Goal: Complete application form

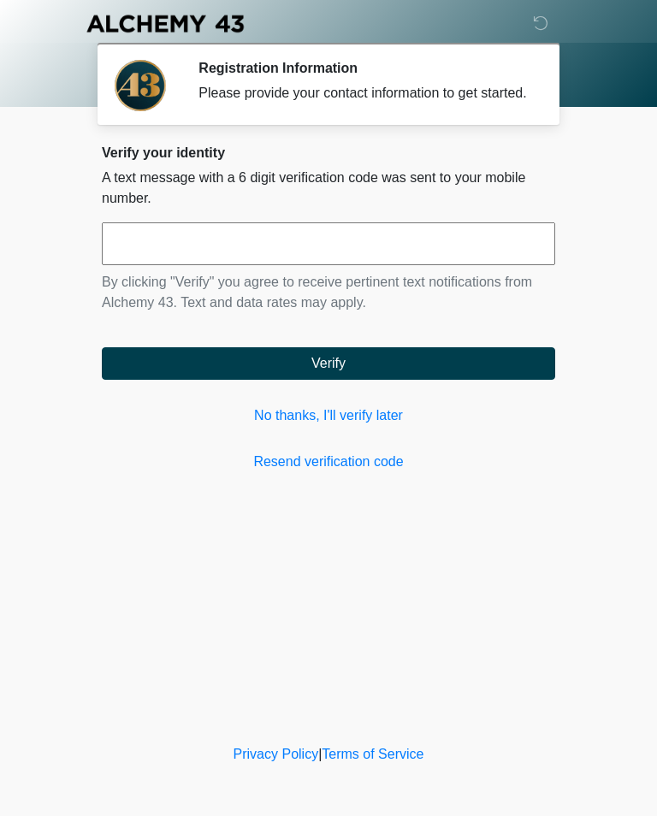
click at [470, 265] on input "text" at bounding box center [328, 243] width 453 height 43
type input "******"
click at [471, 380] on button "Verify" at bounding box center [328, 363] width 453 height 32
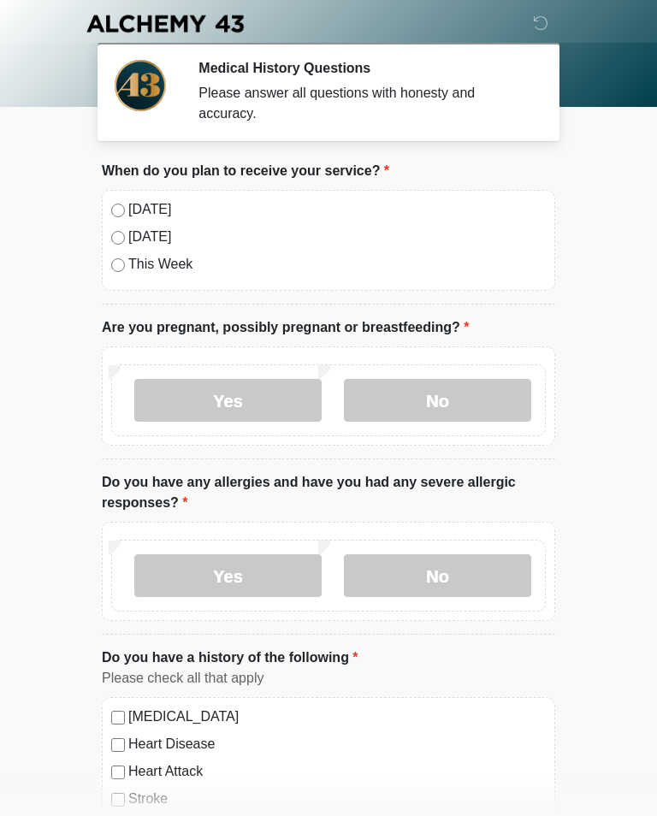
click at [129, 206] on label "[DATE]" at bounding box center [336, 209] width 417 height 21
click at [432, 399] on label "No" at bounding box center [437, 400] width 187 height 43
click at [440, 578] on label "No" at bounding box center [437, 575] width 187 height 43
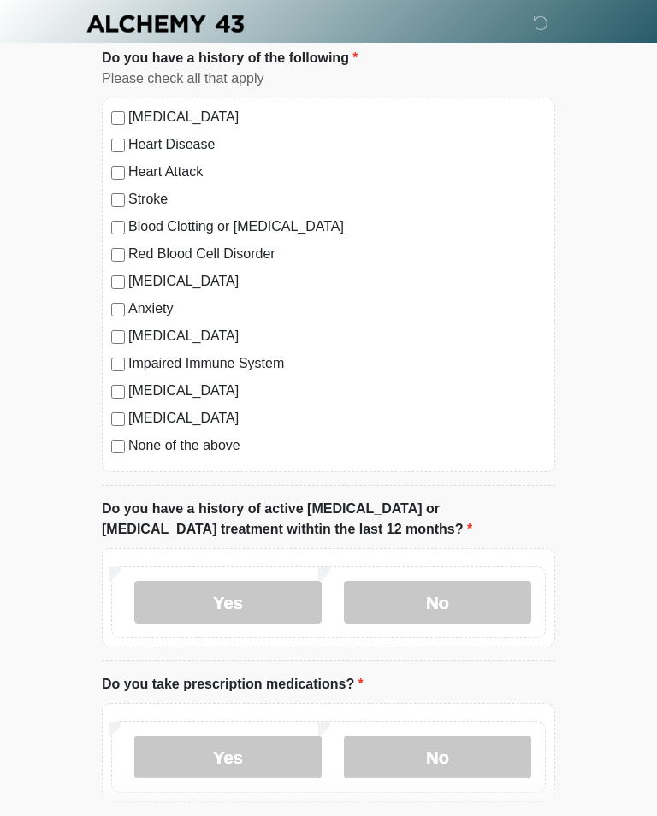
scroll to position [591, 0]
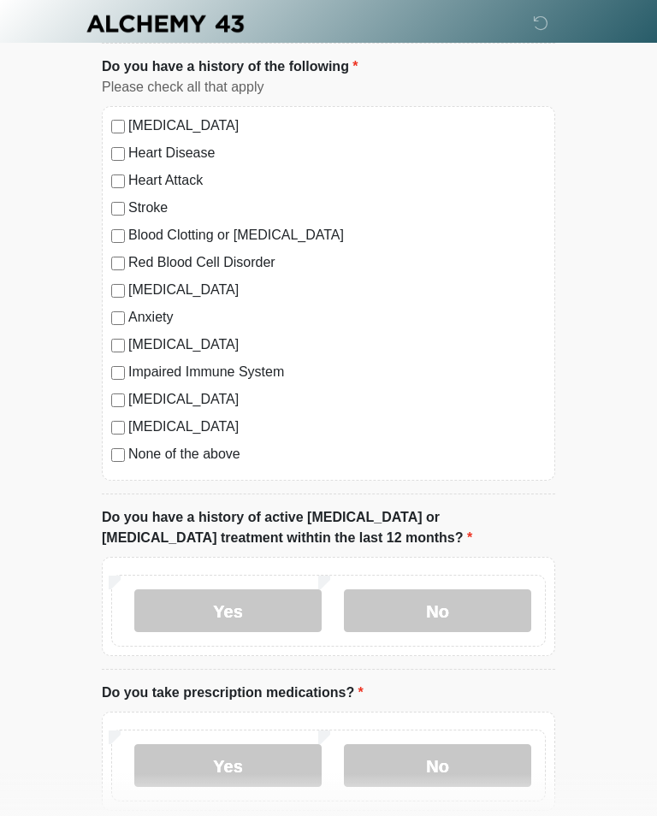
click at [214, 451] on label "None of the above" at bounding box center [336, 454] width 417 height 21
click at [504, 614] on label "No" at bounding box center [437, 610] width 187 height 43
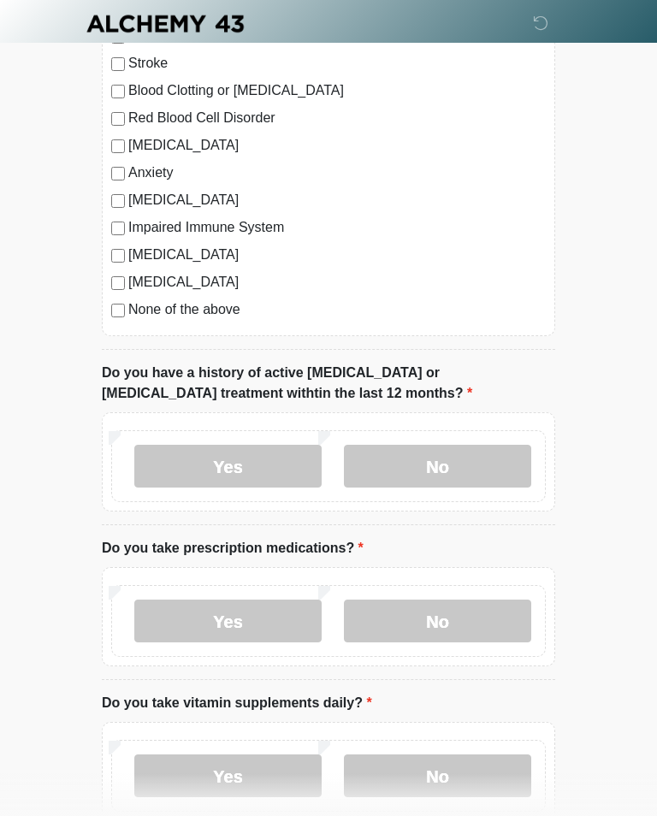
scroll to position [737, 0]
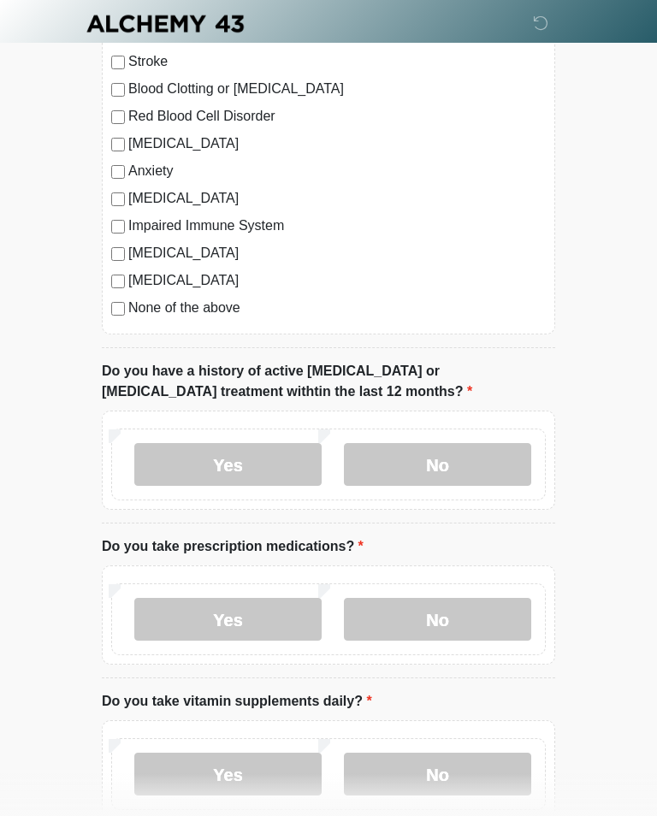
click at [492, 592] on div "Yes No" at bounding box center [328, 619] width 434 height 72
click at [516, 616] on label "No" at bounding box center [437, 619] width 187 height 43
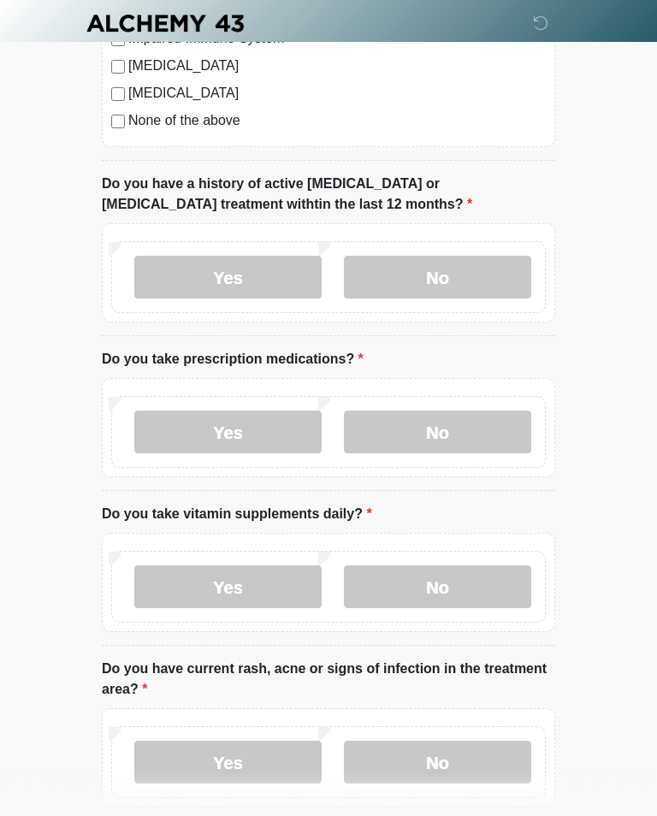
scroll to position [926, 0]
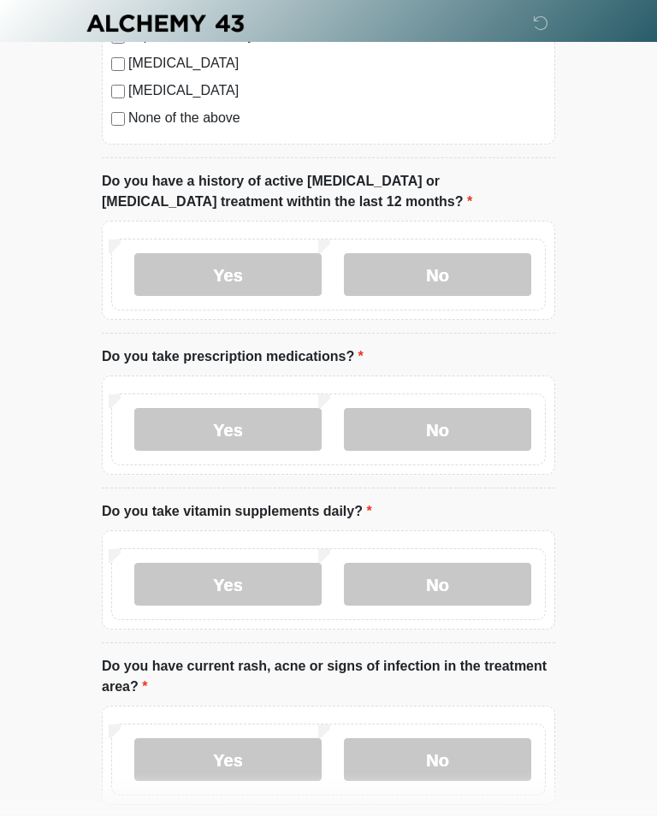
click at [487, 576] on label "No" at bounding box center [437, 585] width 187 height 43
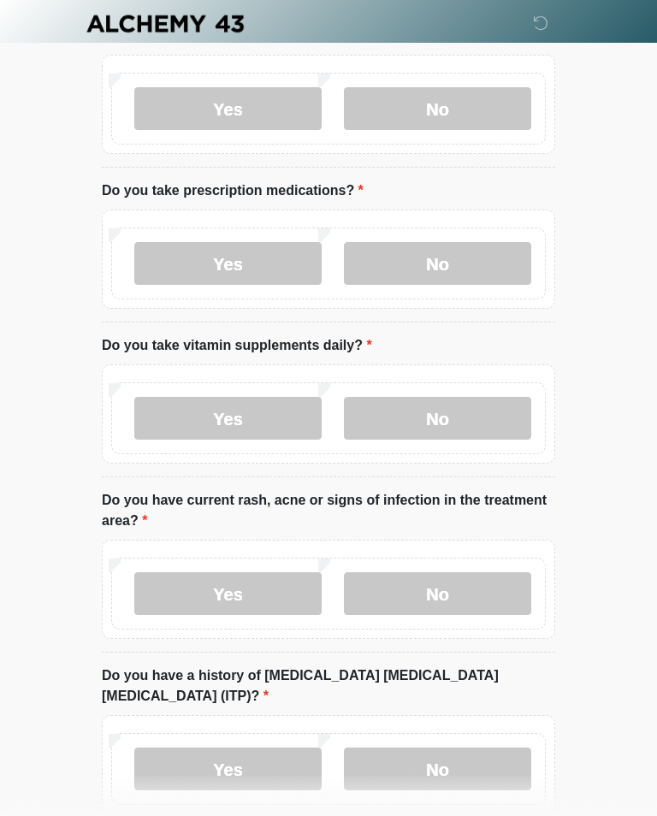
scroll to position [1096, 0]
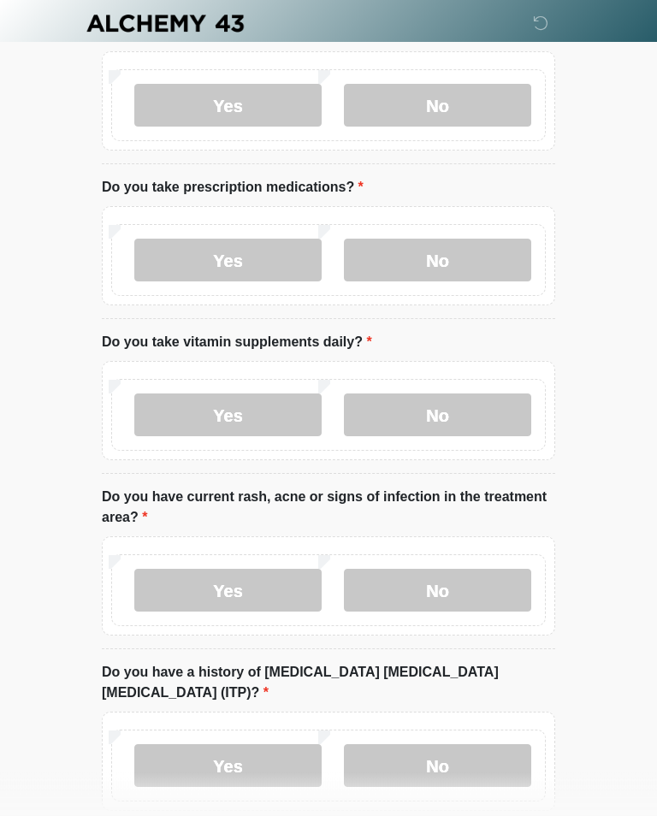
click at [487, 592] on label "No" at bounding box center [437, 591] width 187 height 43
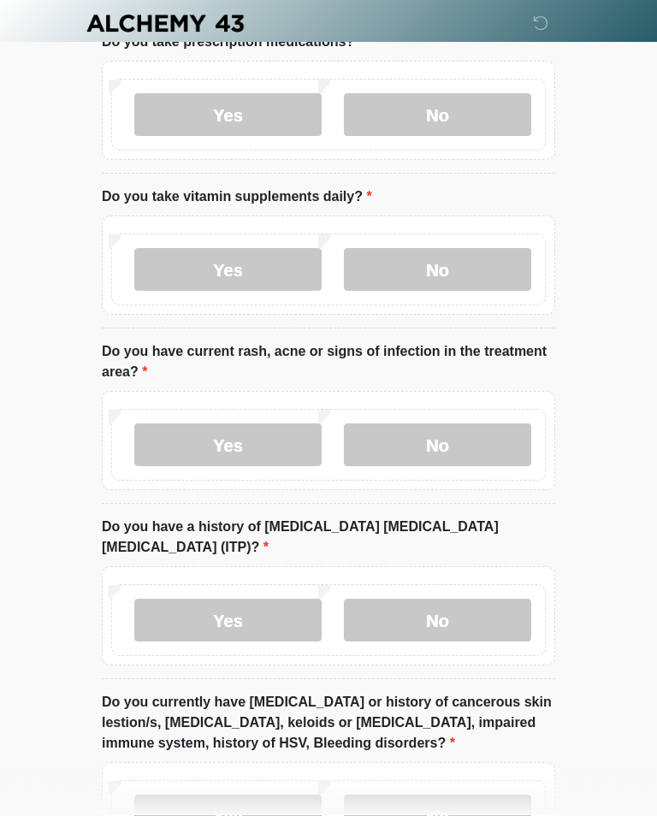
scroll to position [1245, 0]
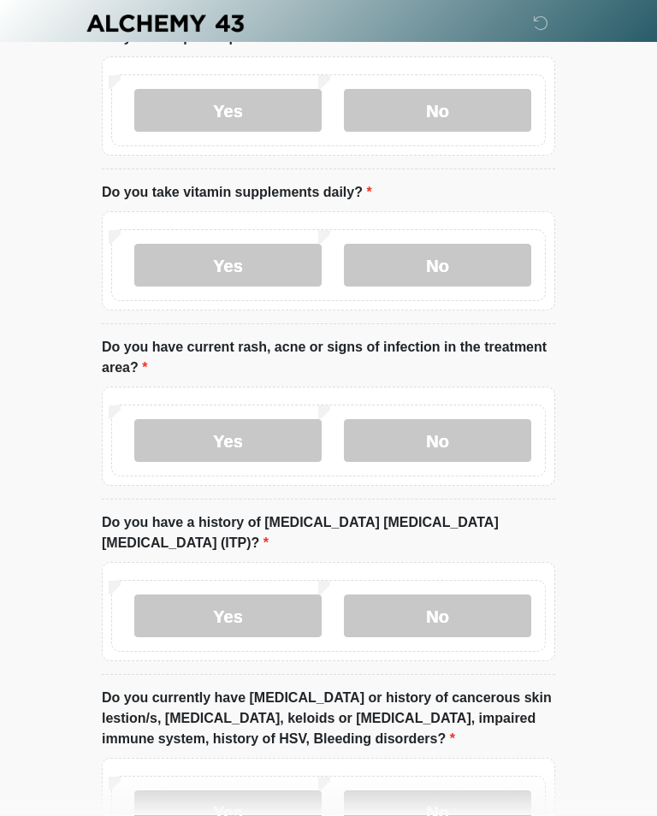
click at [494, 595] on label "No" at bounding box center [437, 616] width 187 height 43
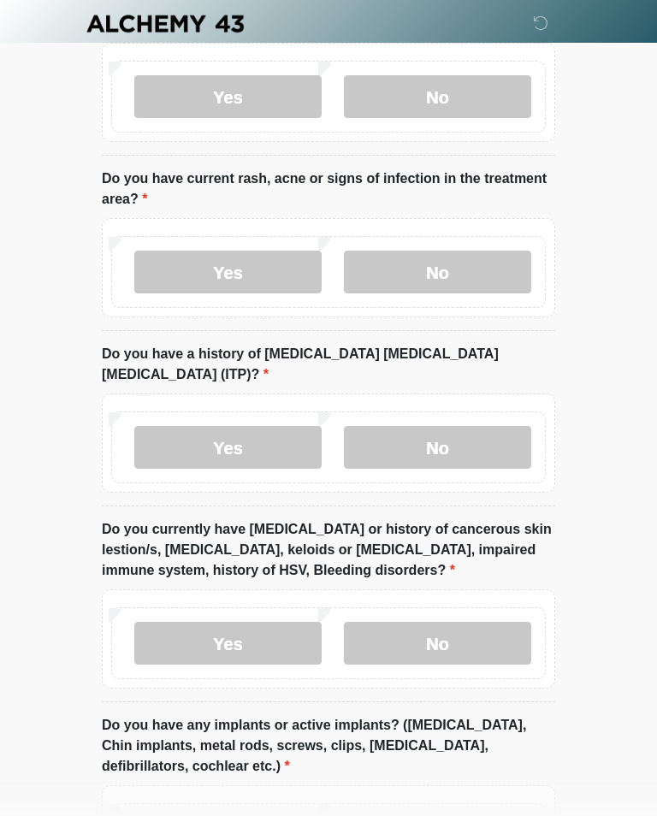
click at [490, 622] on label "No" at bounding box center [437, 643] width 187 height 43
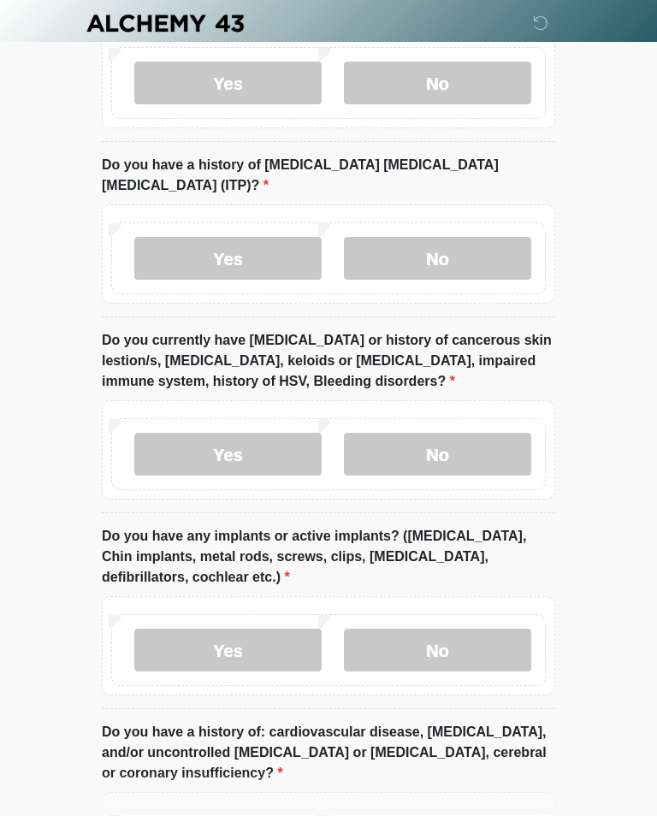
click at [502, 629] on label "No" at bounding box center [437, 650] width 187 height 43
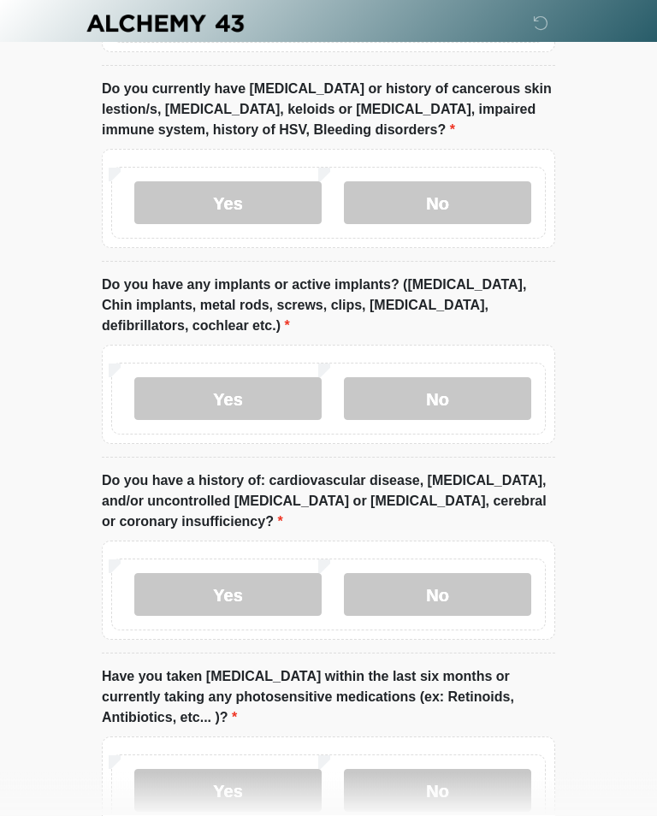
click at [492, 576] on label "No" at bounding box center [437, 595] width 187 height 43
click at [487, 769] on label "No" at bounding box center [437, 790] width 187 height 43
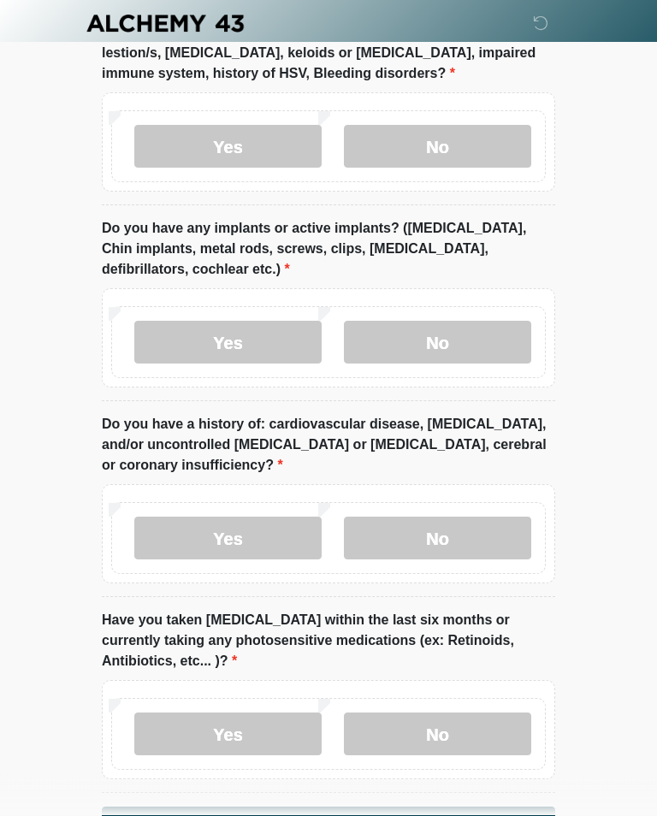
scroll to position [1975, 0]
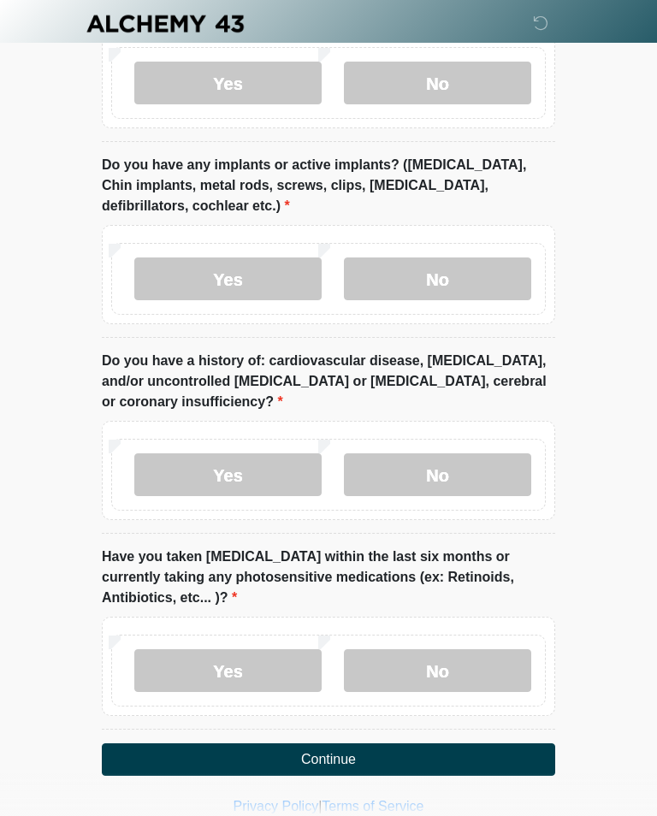
click at [432, 743] on button "Continue" at bounding box center [328, 759] width 453 height 32
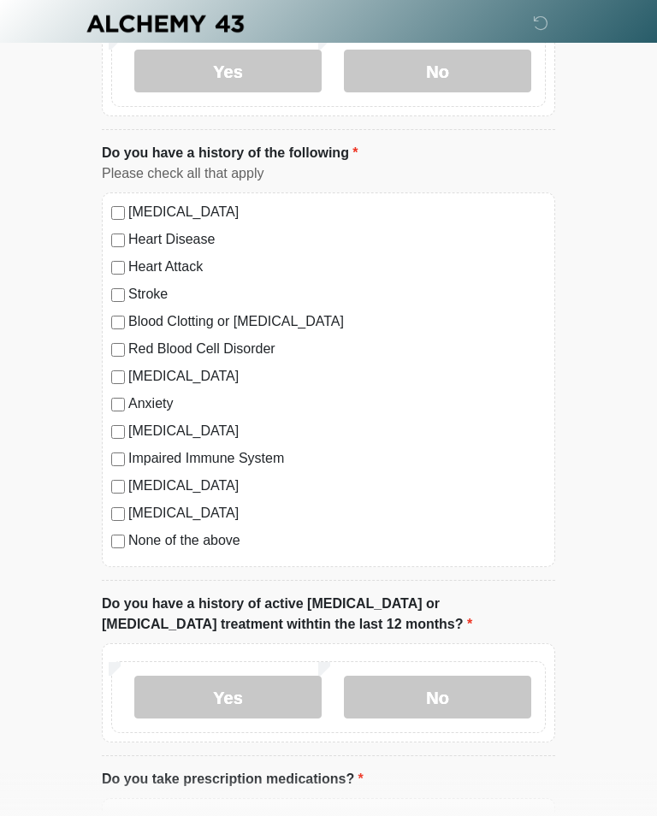
scroll to position [0, 0]
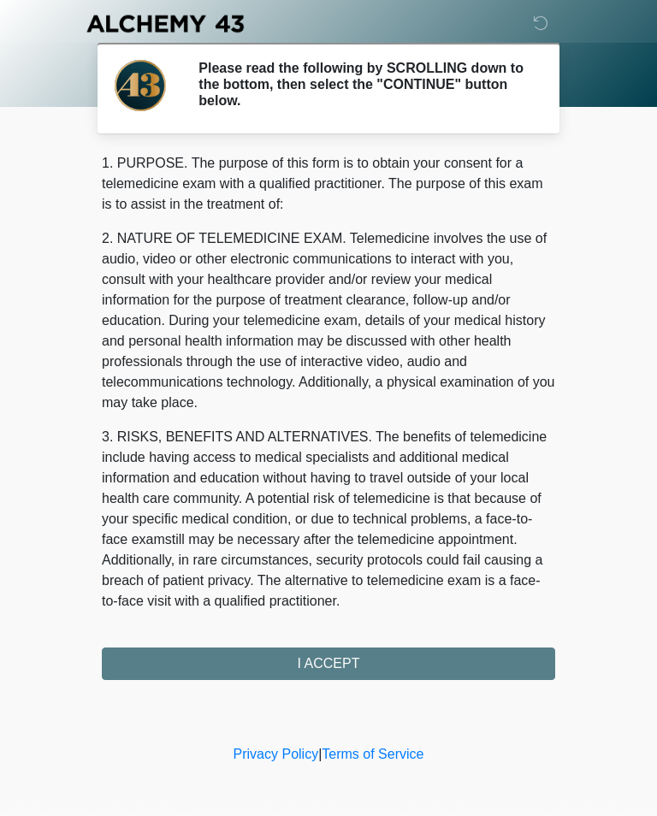
click at [457, 662] on div "1. PURPOSE. The purpose of this form is to obtain your consent for a telemedici…" at bounding box center [328, 416] width 453 height 527
click at [452, 666] on div "1. PURPOSE. The purpose of this form is to obtain your consent for a telemedici…" at bounding box center [328, 416] width 453 height 527
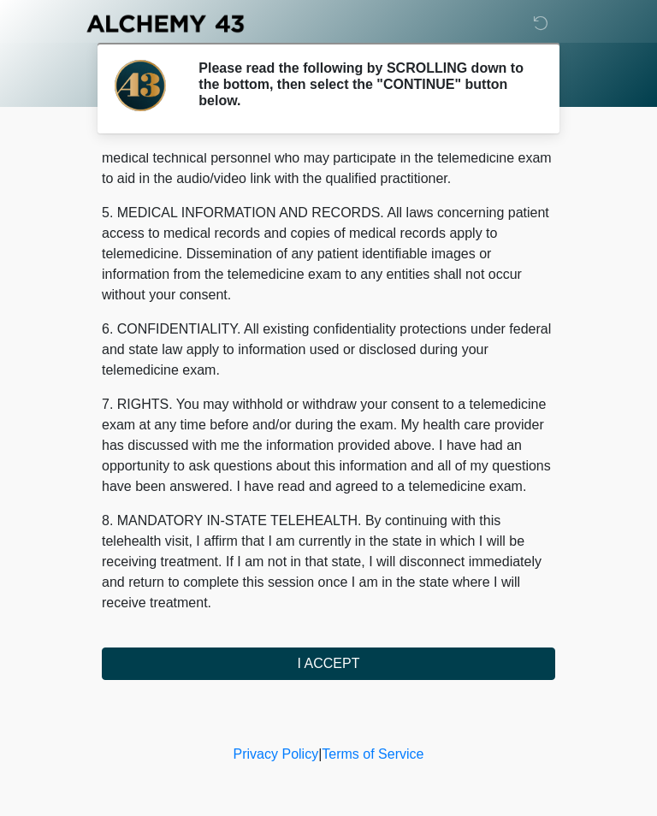
scroll to position [518, 0]
click at [340, 669] on button "I ACCEPT" at bounding box center [328, 663] width 453 height 32
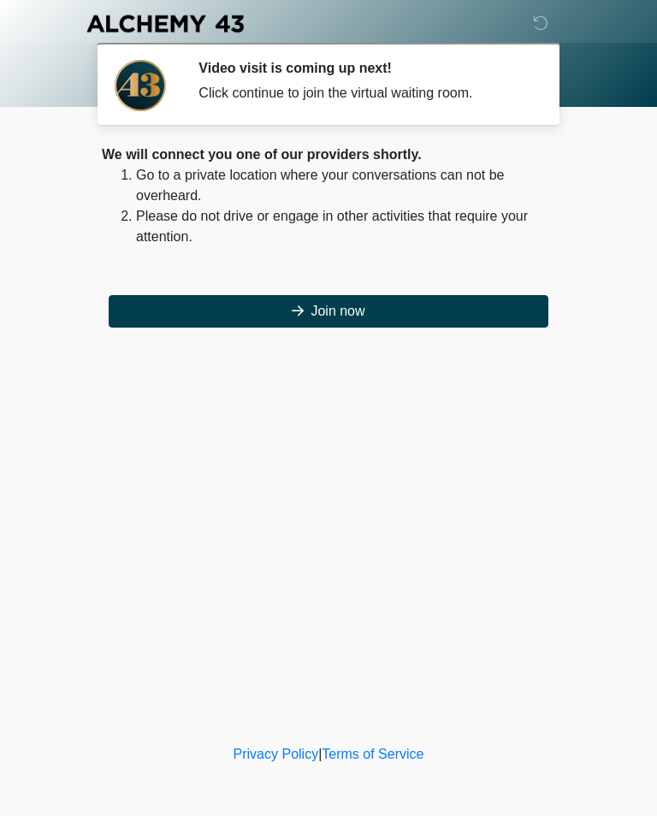
click at [477, 310] on button "Join now" at bounding box center [329, 311] width 440 height 32
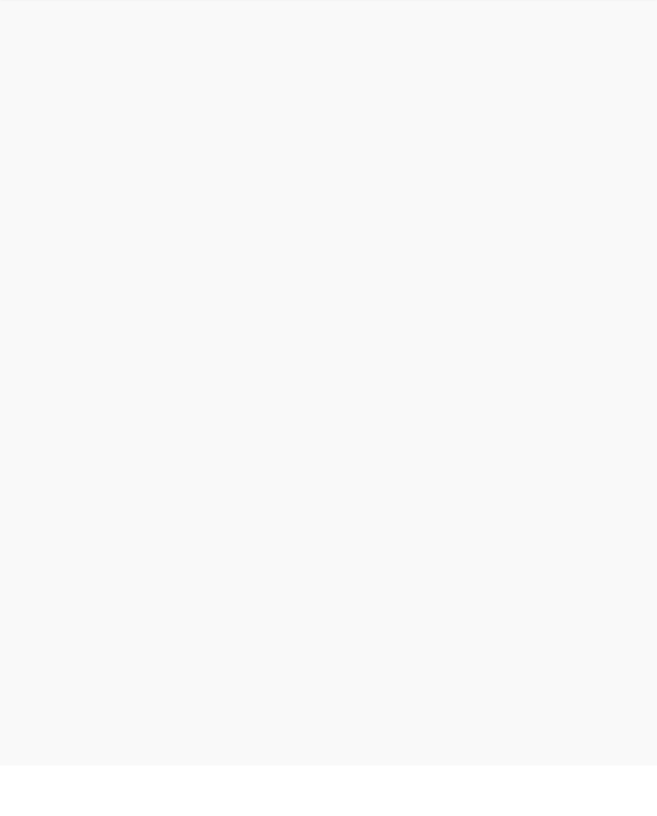
scroll to position [5, 0]
